Goal: Information Seeking & Learning: Understand process/instructions

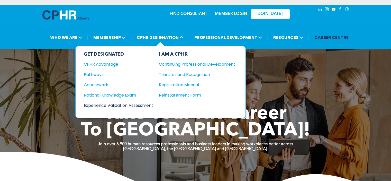
click at [125, 104] on div "Experience Validation Assessment" at bounding box center [115, 105] width 63 height 6
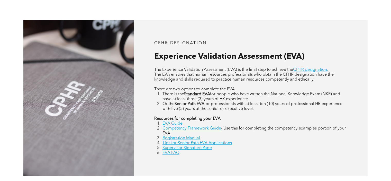
scroll to position [206, 0]
click at [305, 70] on link "CPHR designation." at bounding box center [310, 70] width 35 height 4
click at [178, 124] on link "EVA Guide" at bounding box center [173, 124] width 20 height 4
click at [307, 69] on link "CPHR designation." at bounding box center [310, 70] width 35 height 4
click at [194, 128] on link "Competency Framework Guide" at bounding box center [192, 129] width 59 height 4
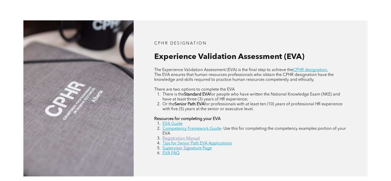
click at [186, 138] on link "Registration Manual" at bounding box center [182, 138] width 38 height 4
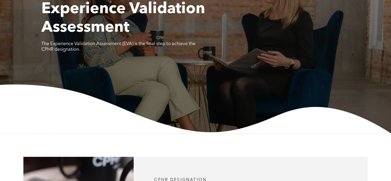
scroll to position [77, 0]
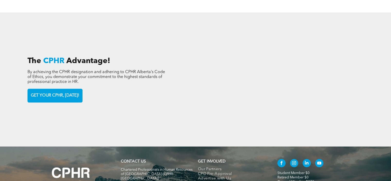
scroll to position [746, 0]
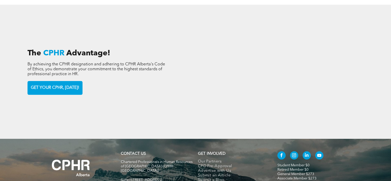
scroll to position [799, 0]
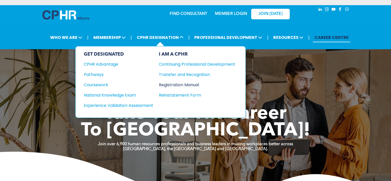
click at [181, 82] on div "Registration Manual" at bounding box center [193, 85] width 69 height 6
click at [109, 94] on div "National Knowledge Exam" at bounding box center [115, 95] width 63 height 6
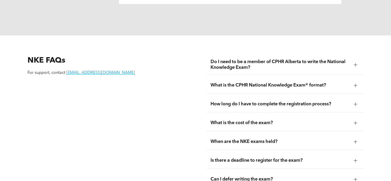
scroll to position [643, 0]
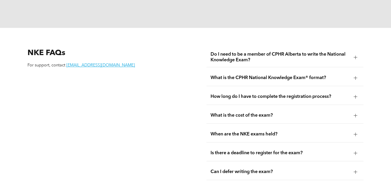
click at [354, 76] on div at bounding box center [356, 78] width 4 height 4
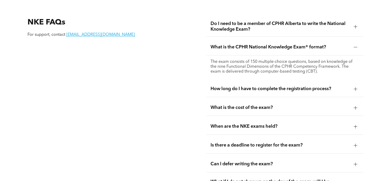
scroll to position [669, 0]
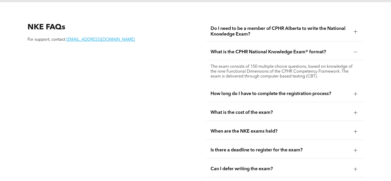
click at [355, 92] on div at bounding box center [356, 94] width 4 height 4
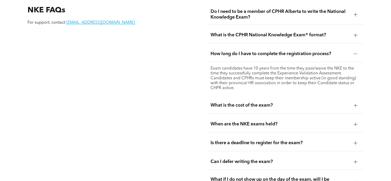
scroll to position [695, 0]
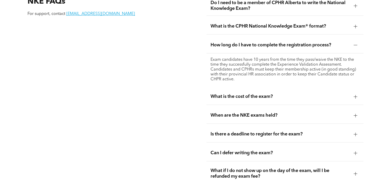
click at [358, 93] on div at bounding box center [356, 97] width 8 height 8
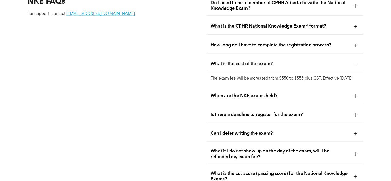
click at [356, 92] on div at bounding box center [356, 96] width 8 height 8
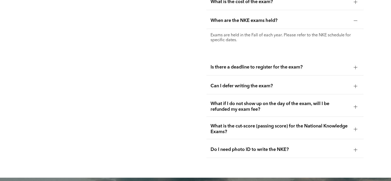
scroll to position [772, 0]
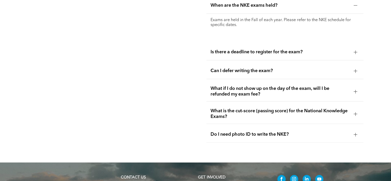
click at [357, 69] on div at bounding box center [356, 71] width 4 height 4
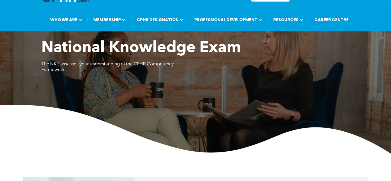
scroll to position [0, 0]
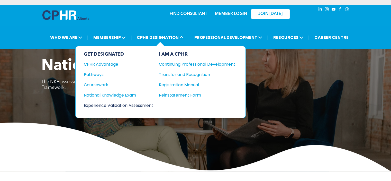
click at [126, 104] on div "Experience Validation Assessment" at bounding box center [115, 105] width 63 height 6
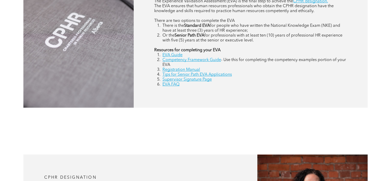
scroll to position [283, 0]
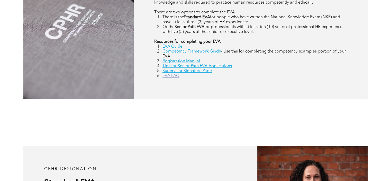
click at [172, 76] on link "EVA FAQ" at bounding box center [171, 76] width 17 height 4
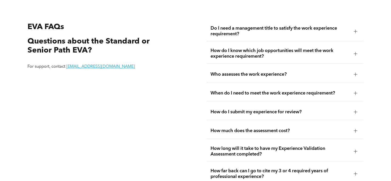
scroll to position [906, 0]
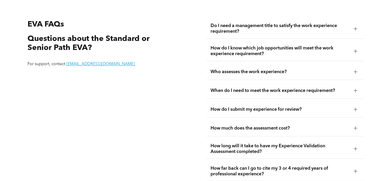
click at [355, 50] on div at bounding box center [356, 51] width 4 height 4
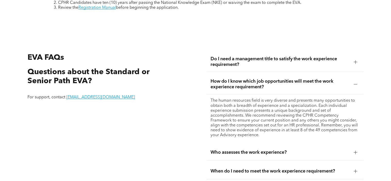
scroll to position [880, 0]
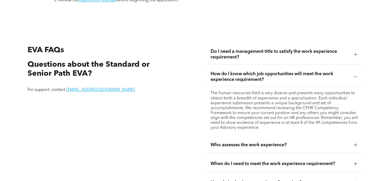
click at [354, 54] on div at bounding box center [356, 55] width 4 height 4
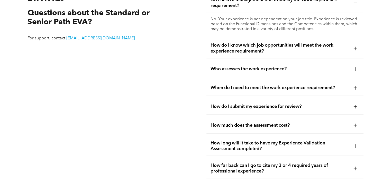
scroll to position [957, 0]
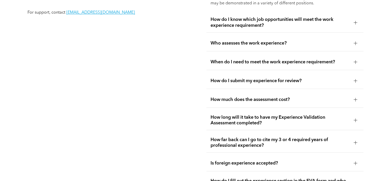
click at [356, 44] on div at bounding box center [356, 43] width 0 height 4
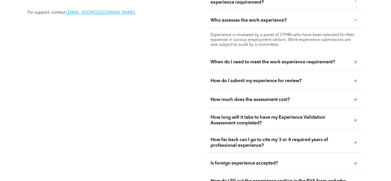
click at [356, 62] on div at bounding box center [356, 62] width 0 height 4
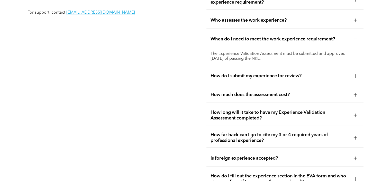
click at [357, 75] on div at bounding box center [356, 76] width 4 height 4
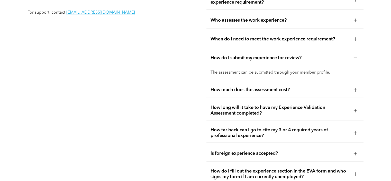
click at [357, 86] on div at bounding box center [356, 90] width 8 height 8
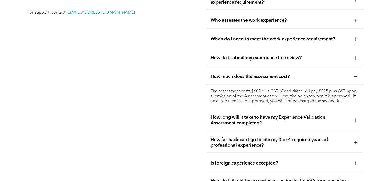
scroll to position [983, 0]
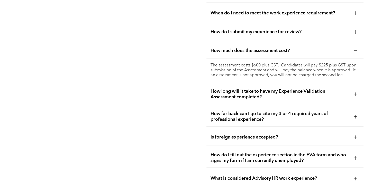
click at [358, 93] on div at bounding box center [356, 94] width 8 height 8
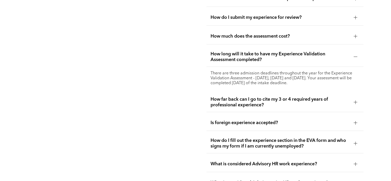
scroll to position [1009, 0]
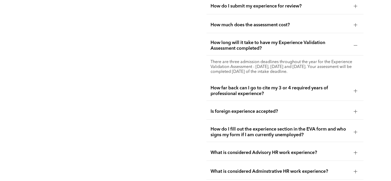
click at [356, 90] on div at bounding box center [356, 91] width 4 height 4
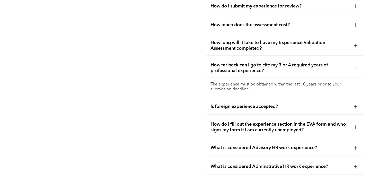
click at [356, 106] on div at bounding box center [356, 107] width 4 height 4
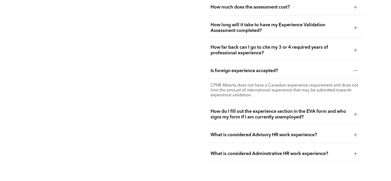
scroll to position [1035, 0]
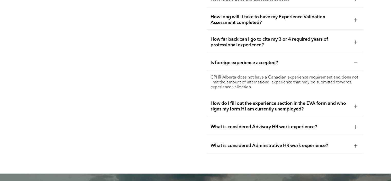
click at [356, 103] on div at bounding box center [356, 106] width 8 height 8
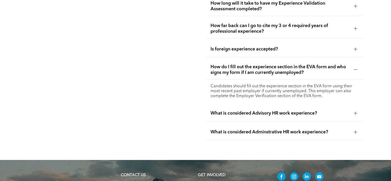
scroll to position [1060, 0]
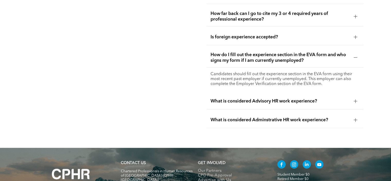
click at [357, 99] on div at bounding box center [356, 101] width 4 height 4
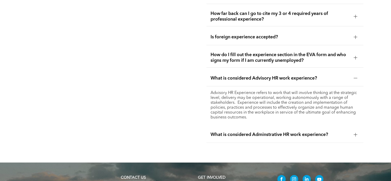
click at [354, 133] on div at bounding box center [356, 135] width 4 height 4
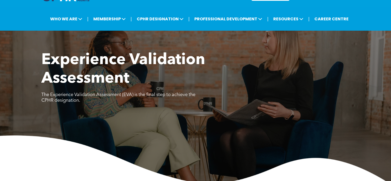
scroll to position [0, 0]
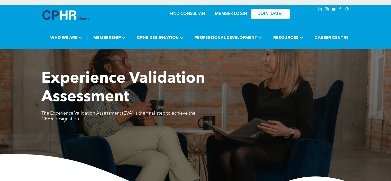
click at [230, 12] on link "MEMBER LOGIN" at bounding box center [231, 14] width 32 height 4
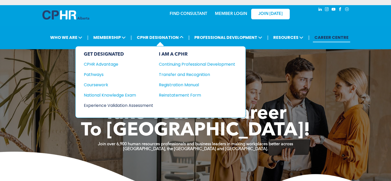
click at [95, 104] on div "Experience Validation Assessment" at bounding box center [115, 105] width 63 height 6
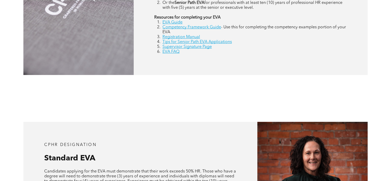
scroll to position [309, 0]
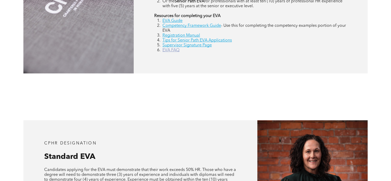
click at [174, 51] on link "EVA FAQ" at bounding box center [171, 50] width 17 height 4
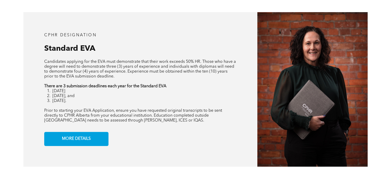
scroll to position [443, 0]
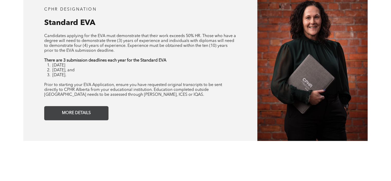
click at [85, 112] on span "MORE DETAILS" at bounding box center [76, 113] width 32 height 10
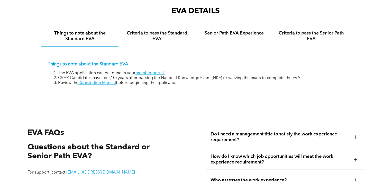
scroll to position [800, 0]
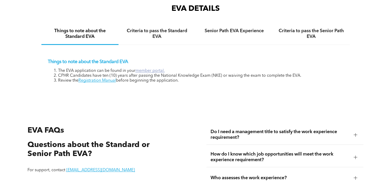
click at [151, 72] on link "member portal." at bounding box center [150, 71] width 29 height 4
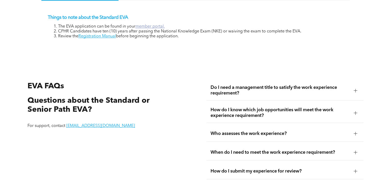
scroll to position [877, 0]
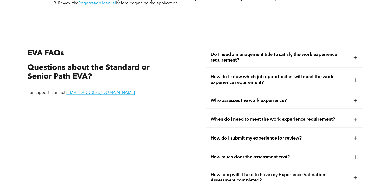
click at [355, 56] on div at bounding box center [356, 58] width 8 height 8
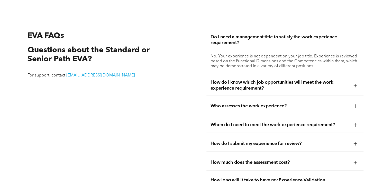
scroll to position [903, 0]
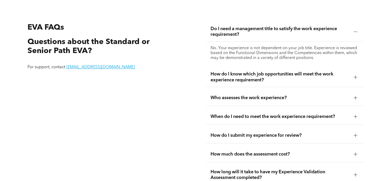
click at [357, 77] on div at bounding box center [356, 77] width 4 height 4
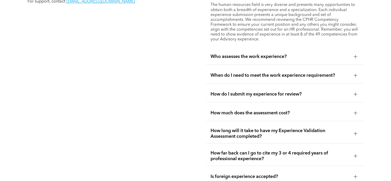
scroll to position [980, 0]
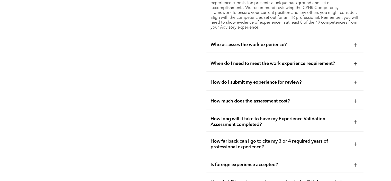
click at [356, 45] on div at bounding box center [356, 45] width 4 height 0
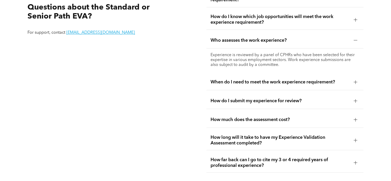
scroll to position [929, 0]
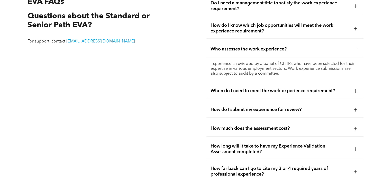
click at [355, 89] on div at bounding box center [356, 91] width 4 height 4
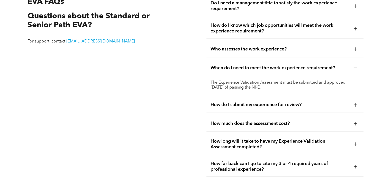
click at [354, 104] on div at bounding box center [356, 105] width 4 height 4
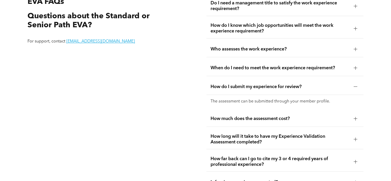
scroll to position [954, 0]
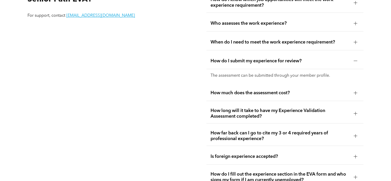
click at [356, 91] on div at bounding box center [356, 93] width 0 height 4
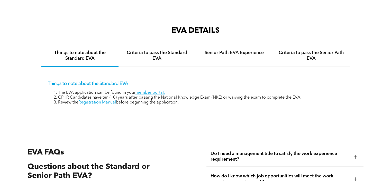
scroll to position [774, 0]
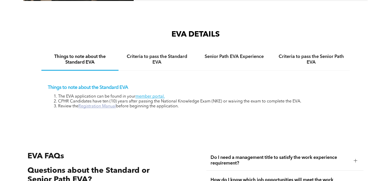
click at [108, 108] on link "Registration Manual" at bounding box center [98, 106] width 38 height 4
click at [173, 60] on h4 "Criteria to pass the Standard EVA" at bounding box center [157, 59] width 68 height 11
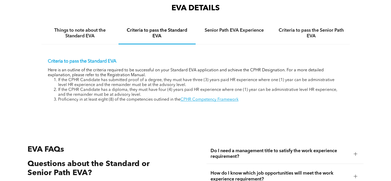
scroll to position [800, 0]
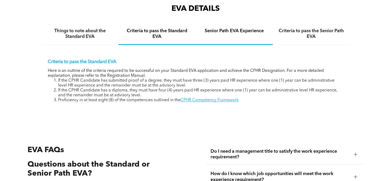
click at [233, 35] on div "Senior Path EVA Experience" at bounding box center [234, 33] width 77 height 21
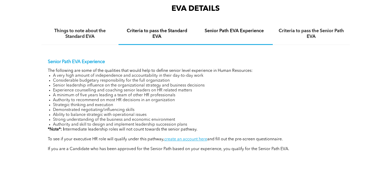
click at [171, 35] on h4 "Criteria to pass the Standard EVA" at bounding box center [157, 33] width 68 height 11
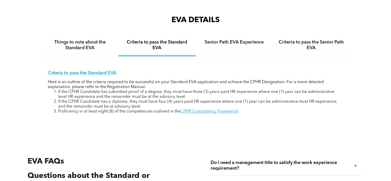
scroll to position [748, 0]
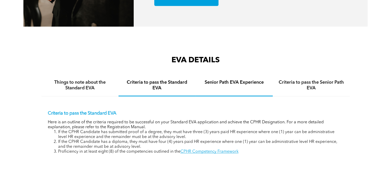
click at [230, 82] on h4 "Senior Path EVA Experience" at bounding box center [235, 83] width 68 height 6
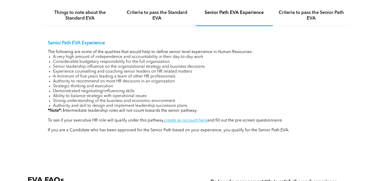
scroll to position [826, 0]
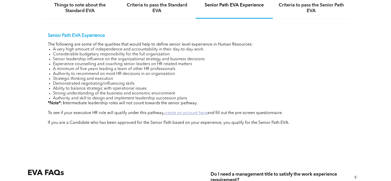
click at [194, 114] on link "create an account here" at bounding box center [185, 113] width 43 height 4
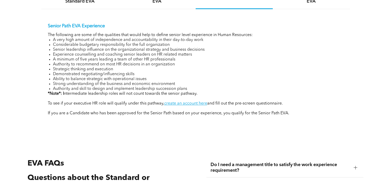
scroll to position [800, 0]
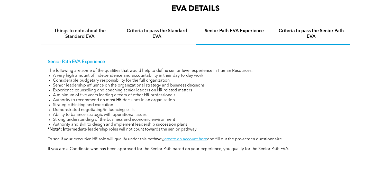
click at [298, 33] on h4 "Criteria to pass the Senior Path EVA" at bounding box center [312, 33] width 68 height 11
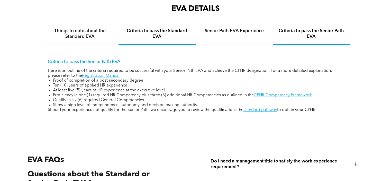
click at [168, 36] on h4 "Criteria to pass the Standard EVA" at bounding box center [157, 33] width 68 height 11
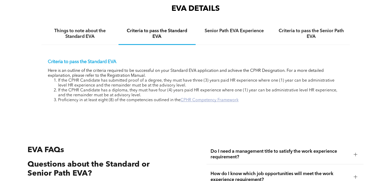
click at [229, 102] on link "CPHR Competency Framework" at bounding box center [210, 100] width 58 height 4
click at [72, 33] on h4 "Things to note about the Standard EVA" at bounding box center [80, 33] width 68 height 11
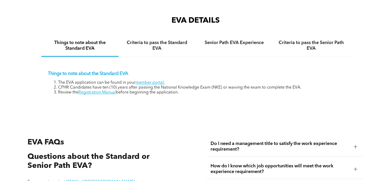
scroll to position [774, 0]
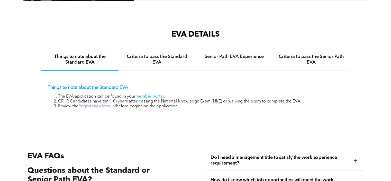
click at [84, 108] on link "Registration Manual" at bounding box center [98, 106] width 38 height 4
